Goal: Task Accomplishment & Management: Manage account settings

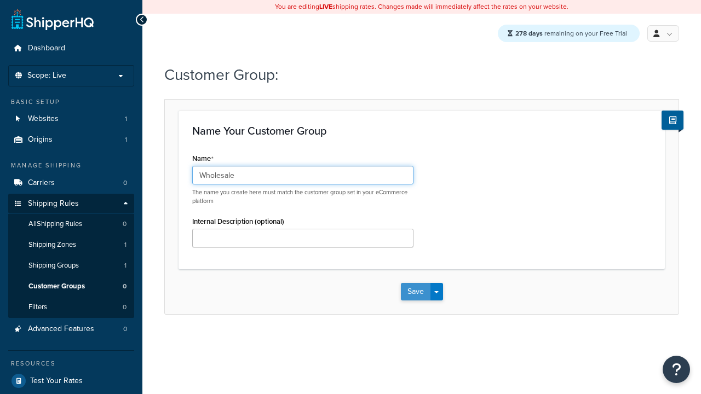
type input "Wholesale"
click at [415, 293] on button "Save" at bounding box center [416, 292] width 30 height 18
type input "Retail"
click at [415, 293] on button "Save" at bounding box center [416, 292] width 30 height 18
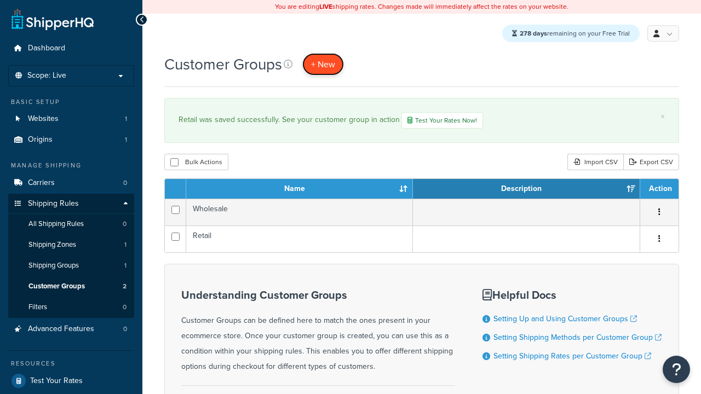
click at [324, 65] on span "+ New" at bounding box center [323, 64] width 24 height 13
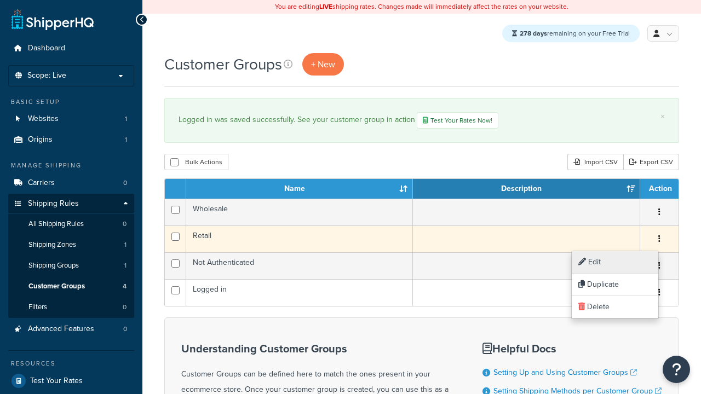
click at [615, 262] on link "Edit" at bounding box center [615, 262] width 87 height 22
